Goal: Task Accomplishment & Management: Manage account settings

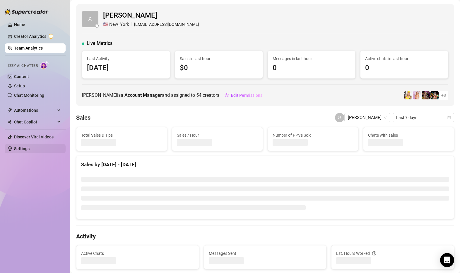
click at [30, 148] on link "Settings" at bounding box center [22, 148] width 16 height 5
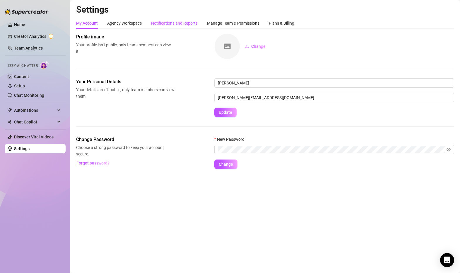
click at [167, 23] on div "Notifications and Reports" at bounding box center [174, 23] width 47 height 6
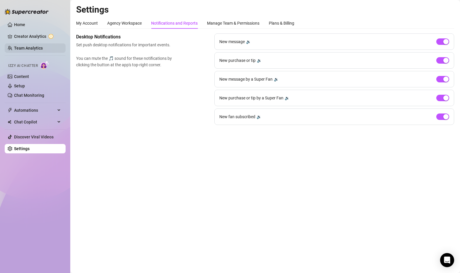
click at [34, 46] on link "Team Analytics" at bounding box center [28, 48] width 29 height 5
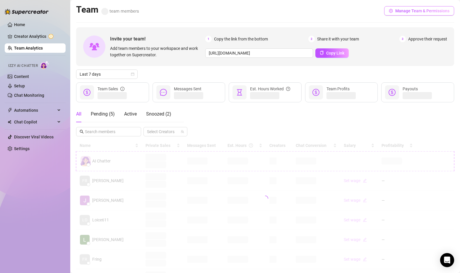
click at [393, 13] on icon "setting" at bounding box center [391, 11] width 4 height 4
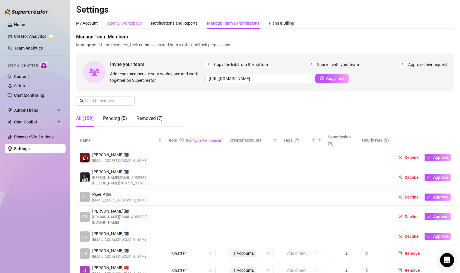
click at [140, 18] on div "Agency Workspace" at bounding box center [124, 23] width 35 height 11
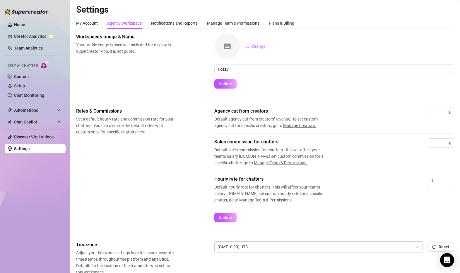
click at [148, 30] on div "My Account Agency Workspace Notifications and Reports Manage Team & Permissions…" at bounding box center [265, 208] width 378 height 380
click at [162, 26] on div "Notifications and Reports" at bounding box center [174, 23] width 47 height 11
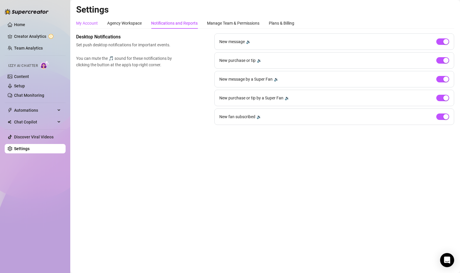
click at [89, 23] on div "My Account" at bounding box center [87, 23] width 22 height 6
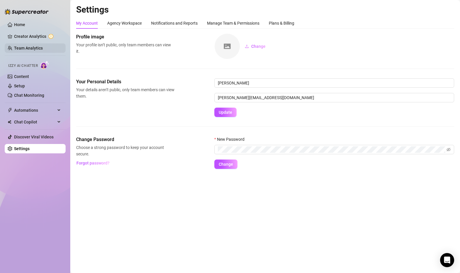
click at [21, 50] on link "Team Analytics" at bounding box center [28, 48] width 29 height 5
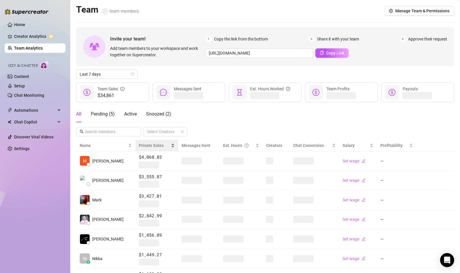
click at [141, 142] on div "Private Sales" at bounding box center [156, 145] width 35 height 6
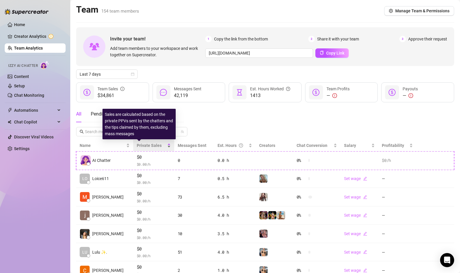
click at [144, 144] on span "Private Sales" at bounding box center [149, 145] width 25 height 5
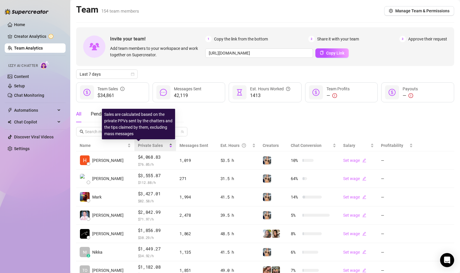
click at [144, 144] on span "Private Sales" at bounding box center [150, 145] width 25 height 5
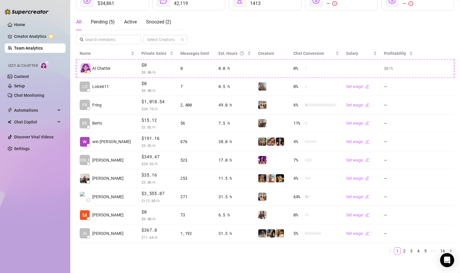
scroll to position [96, 0]
